Goal: Task Accomplishment & Management: Complete application form

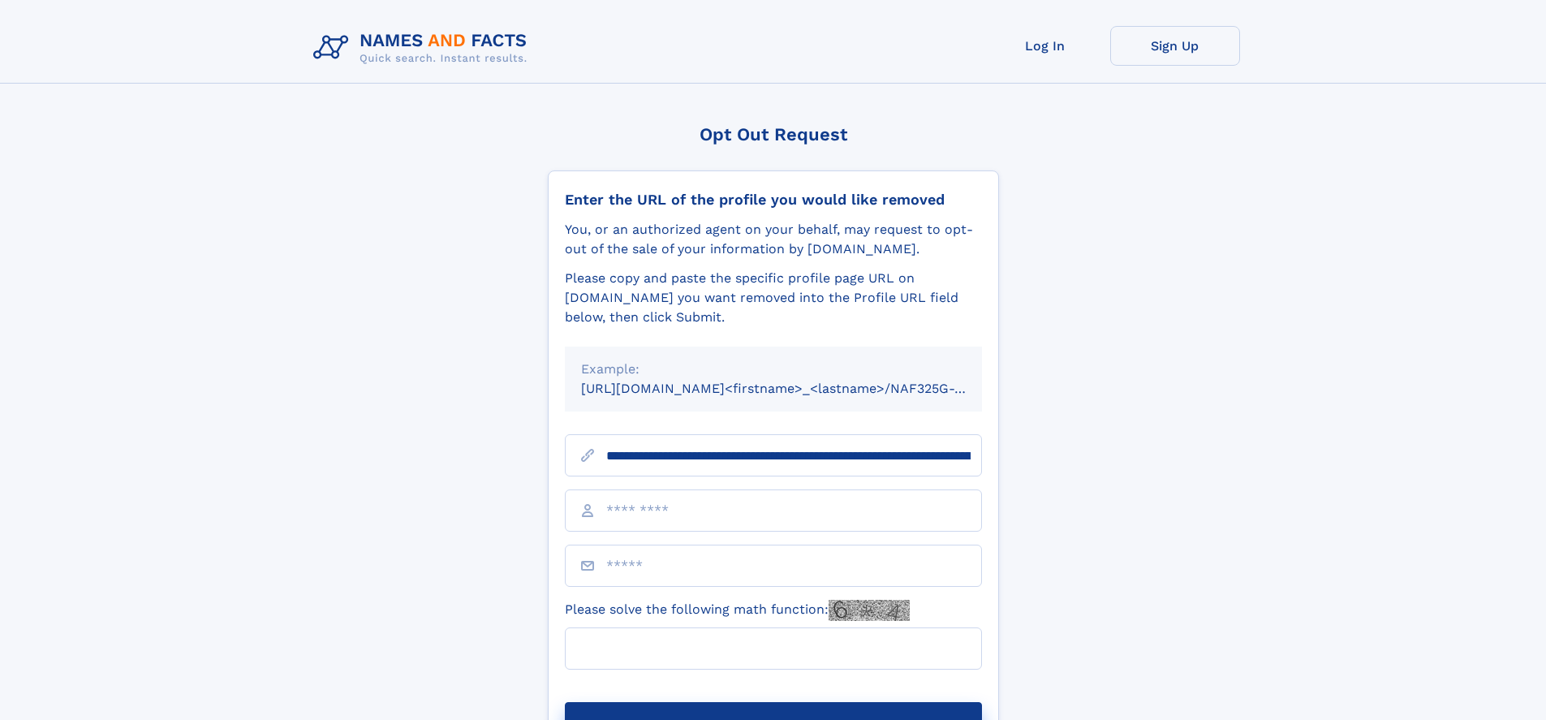
scroll to position [0, 217]
type input "**********"
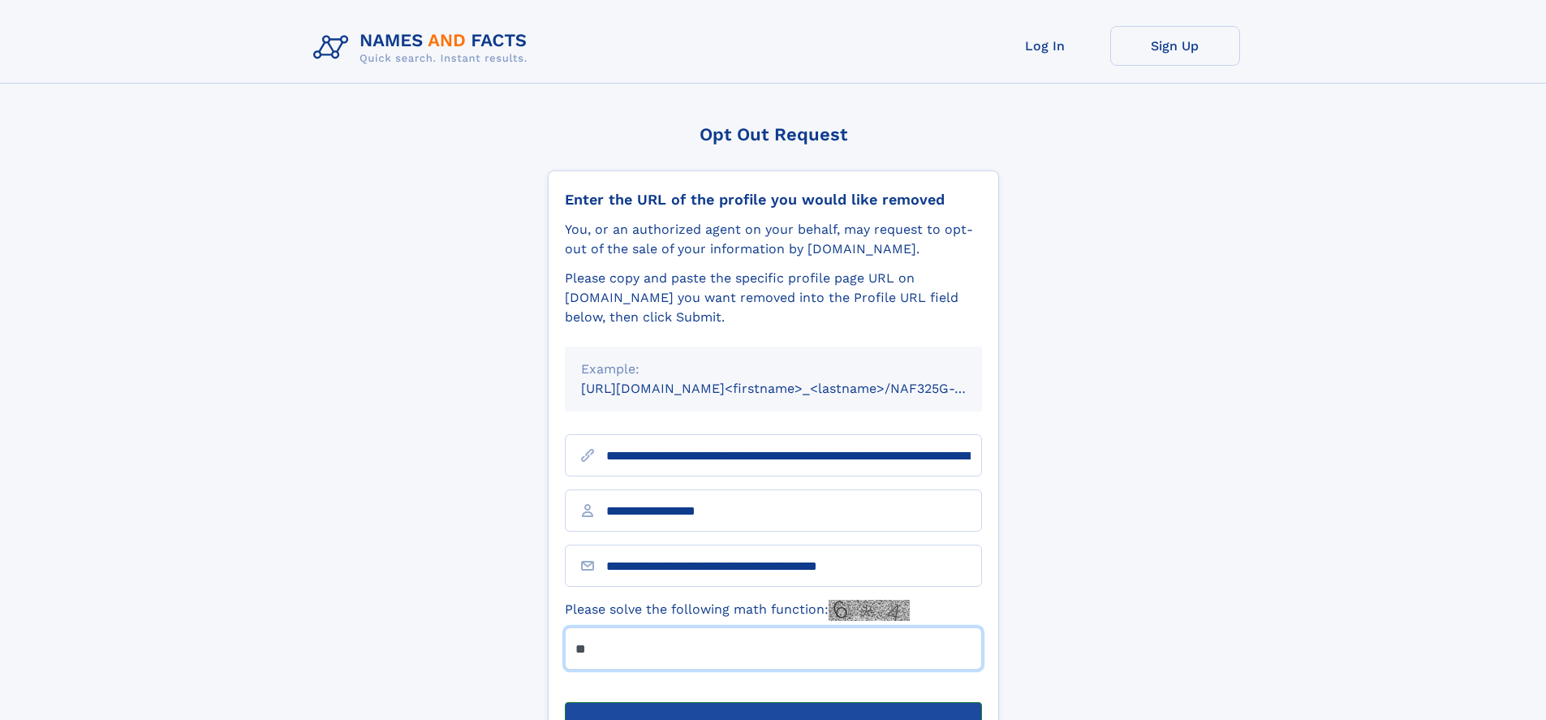
type input "**"
click at [772, 702] on button "Submit Opt Out Request" at bounding box center [773, 728] width 417 height 52
